Goal: Task Accomplishment & Management: Use online tool/utility

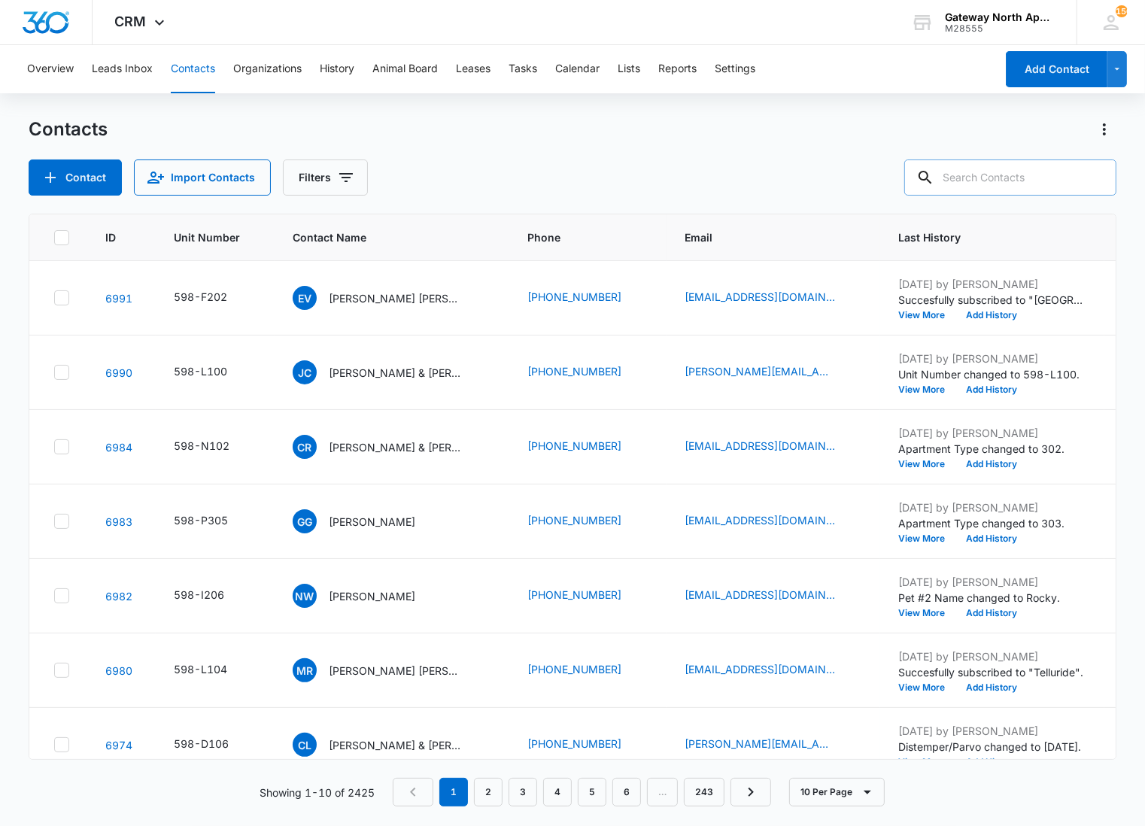
click at [1027, 184] on input "text" at bounding box center [1010, 177] width 212 height 36
click at [372, 446] on p "[PERSON_NAME] & [PERSON_NAME]" at bounding box center [396, 447] width 135 height 16
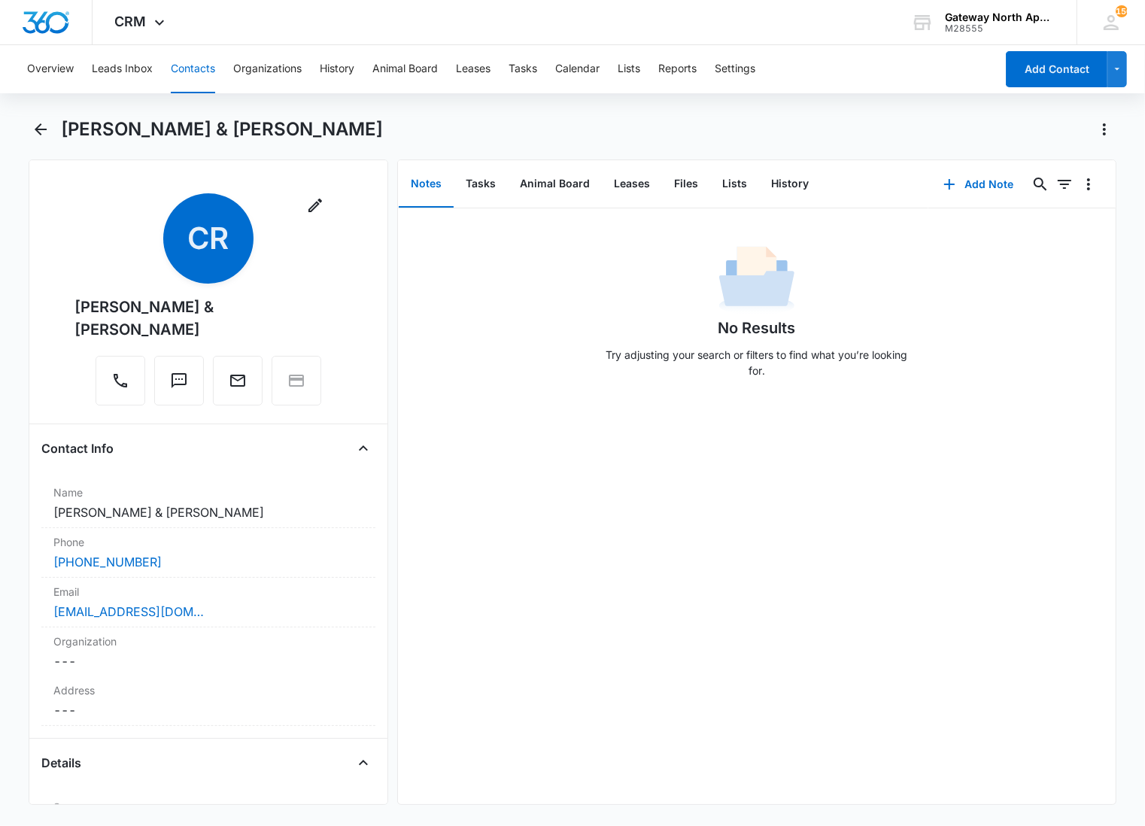
click at [615, 250] on div "No Results Try adjusting your search or filters to find what you’re looking for." at bounding box center [757, 315] width 316 height 149
click at [696, 177] on button "Files" at bounding box center [686, 184] width 48 height 47
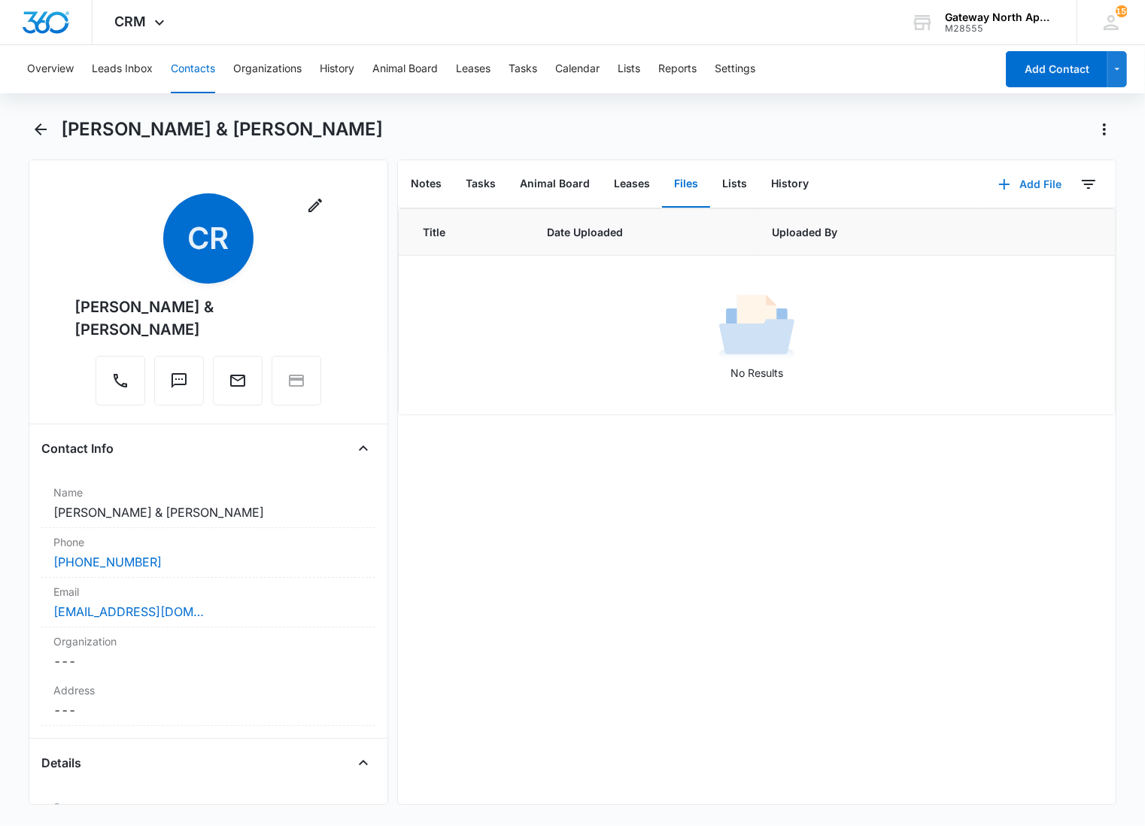
click at [1033, 184] on button "Add File" at bounding box center [1029, 184] width 93 height 36
click at [1009, 229] on div "Upload Files" at bounding box center [1009, 231] width 60 height 11
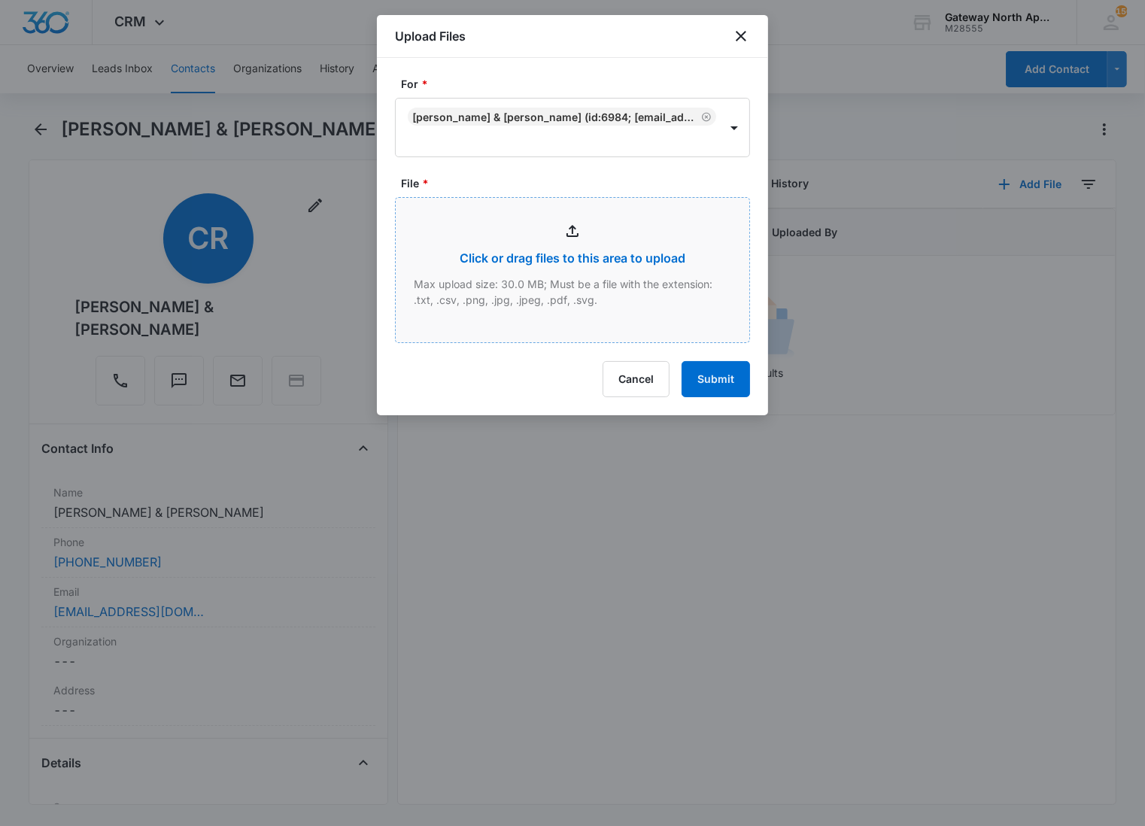
type input "C:\fakepath\N102_10092025113554.pdf"
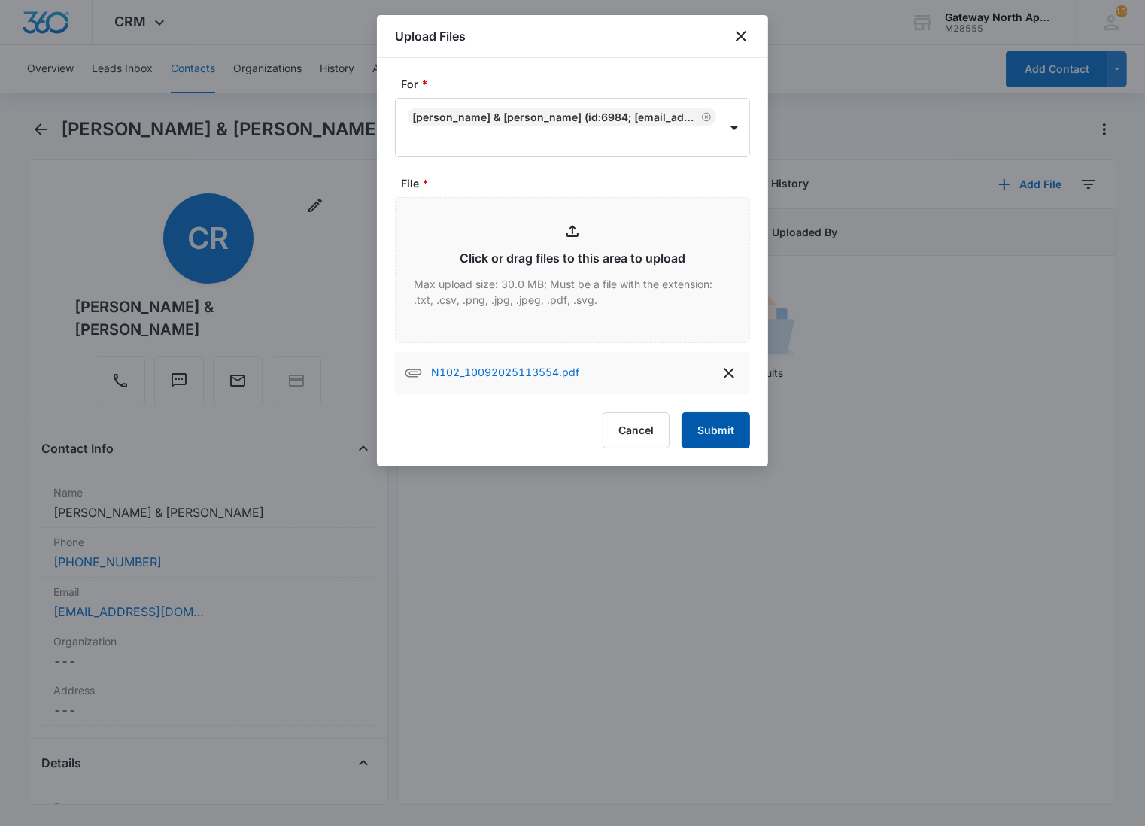
click at [710, 435] on button "Submit" at bounding box center [715, 430] width 68 height 36
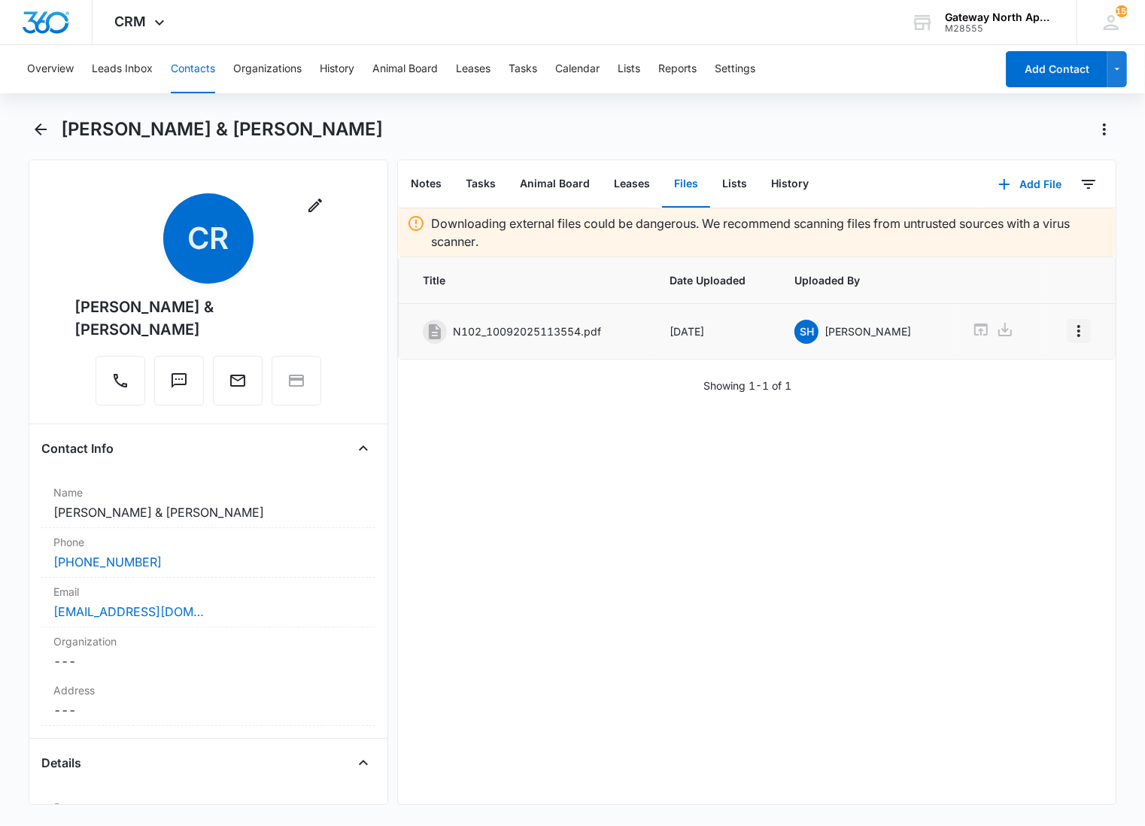
click at [1070, 333] on icon "Overflow Menu" at bounding box center [1079, 331] width 18 height 18
click at [1042, 375] on button "Edit" at bounding box center [1034, 373] width 86 height 23
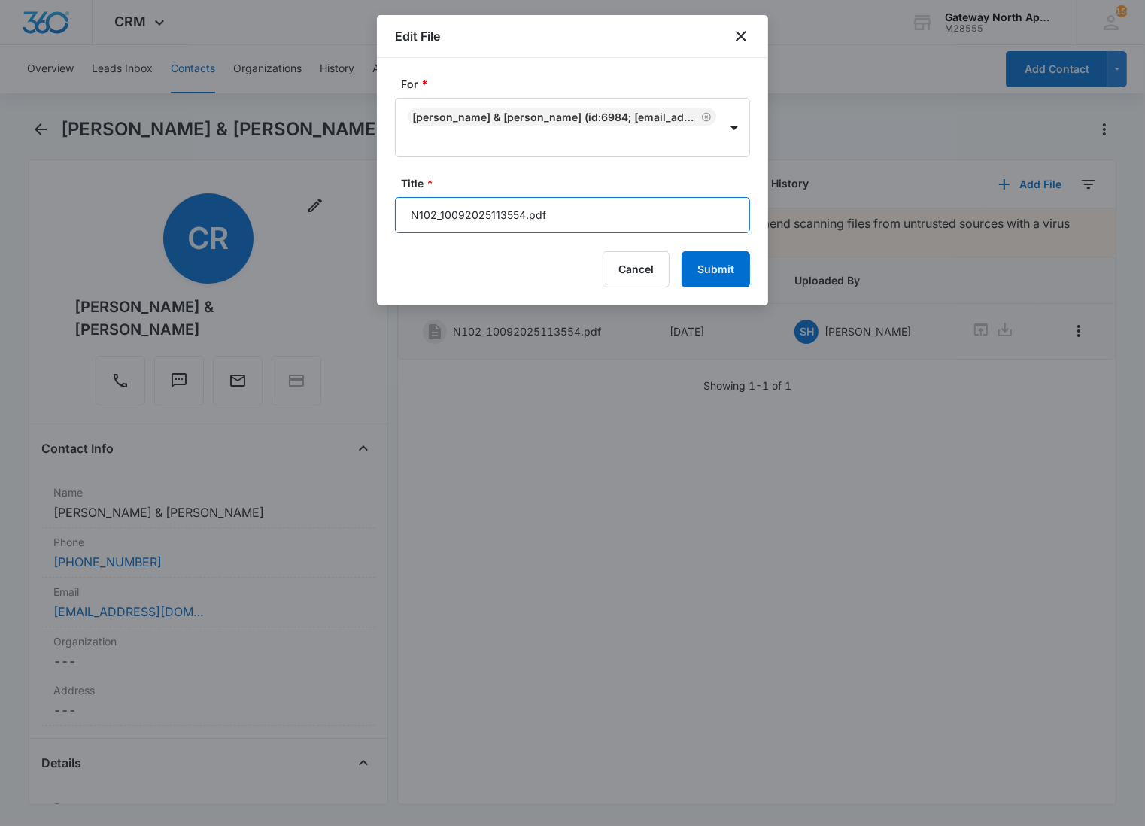
drag, startPoint x: 584, startPoint y: 205, endPoint x: 394, endPoint y: 214, distance: 189.7
click at [395, 214] on input "N102_10092025113554.pdf" at bounding box center [572, 215] width 355 height 36
type input "598-N102 Applications"
click at [681, 251] on button "Submit" at bounding box center [715, 269] width 68 height 36
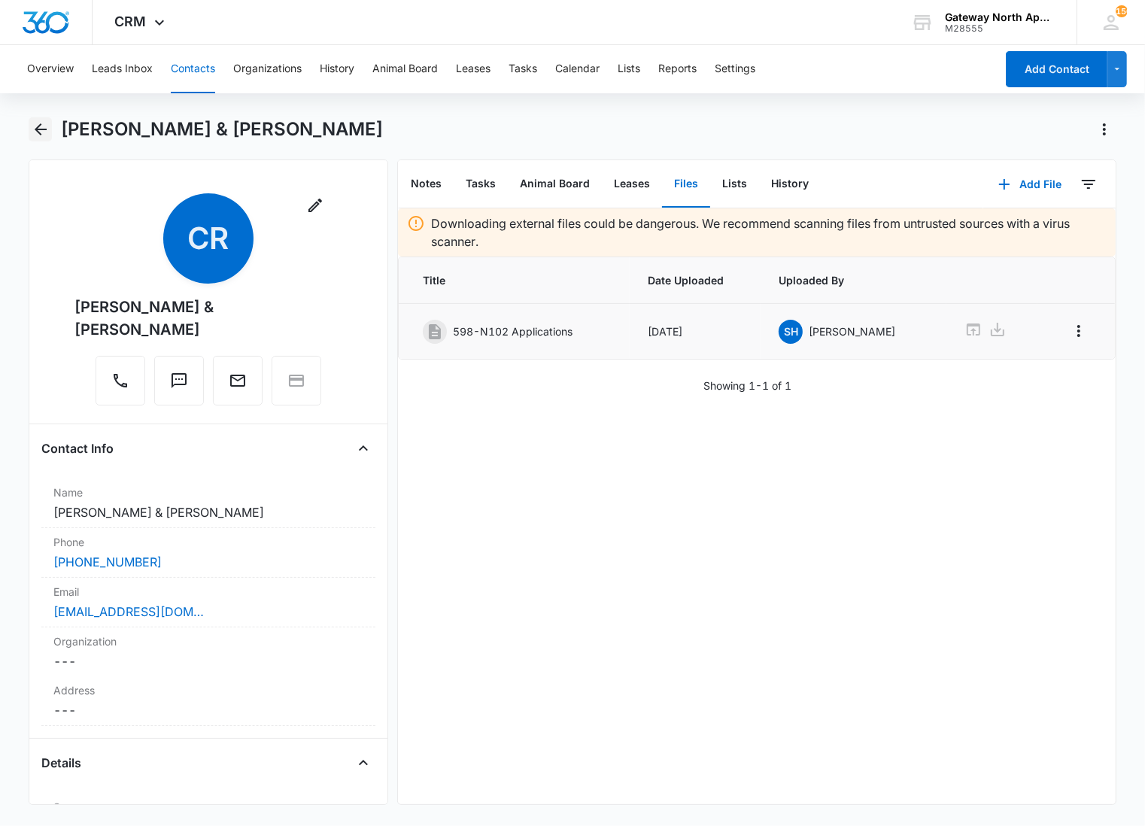
click at [49, 129] on icon "Back" at bounding box center [41, 129] width 18 height 18
